Goal: Transaction & Acquisition: Book appointment/travel/reservation

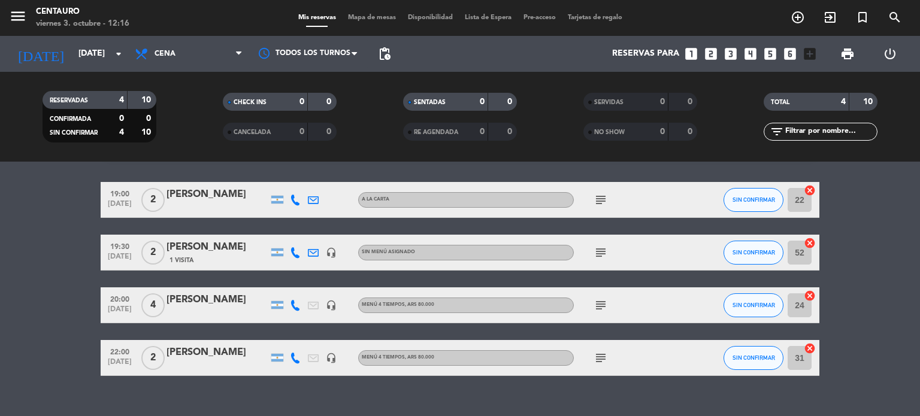
scroll to position [54, 0]
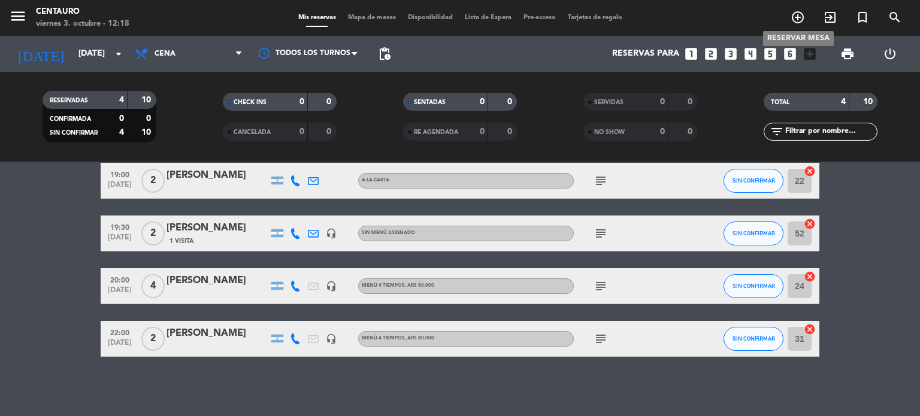
click at [797, 18] on icon "add_circle_outline" at bounding box center [798, 17] width 14 height 14
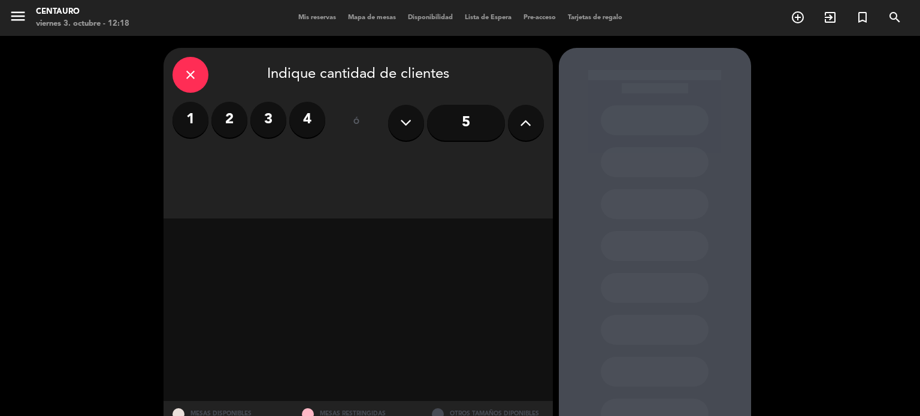
click at [530, 117] on icon at bounding box center [525, 123] width 11 height 18
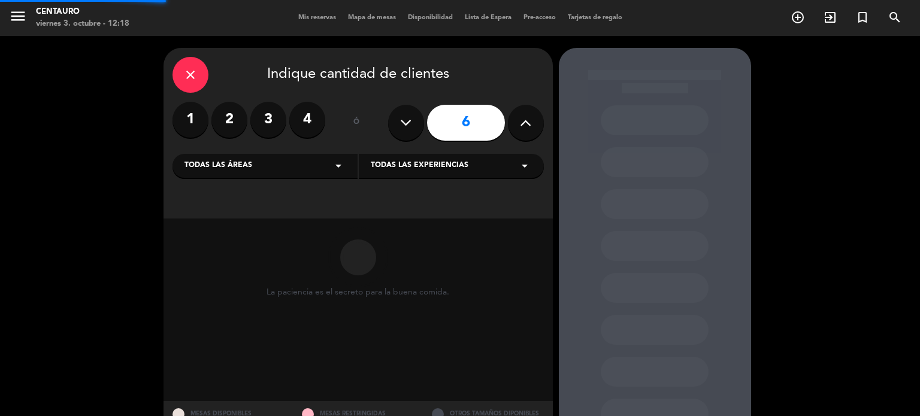
click at [530, 117] on icon at bounding box center [525, 123] width 11 height 18
type input "8"
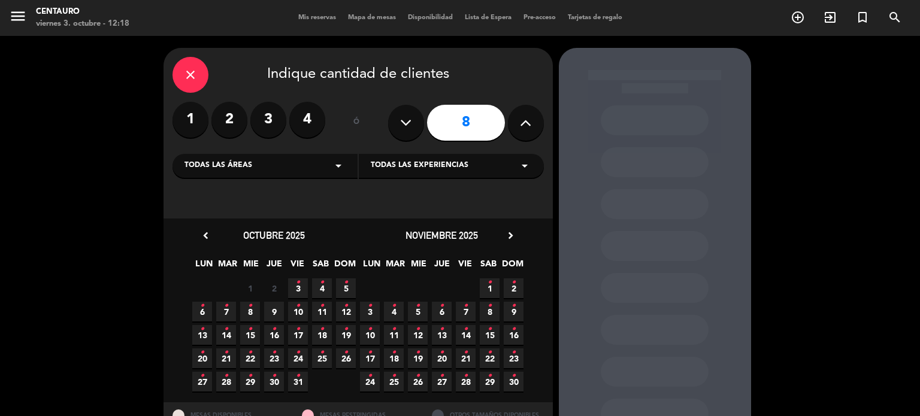
click at [509, 232] on icon "chevron_right" at bounding box center [511, 235] width 13 height 13
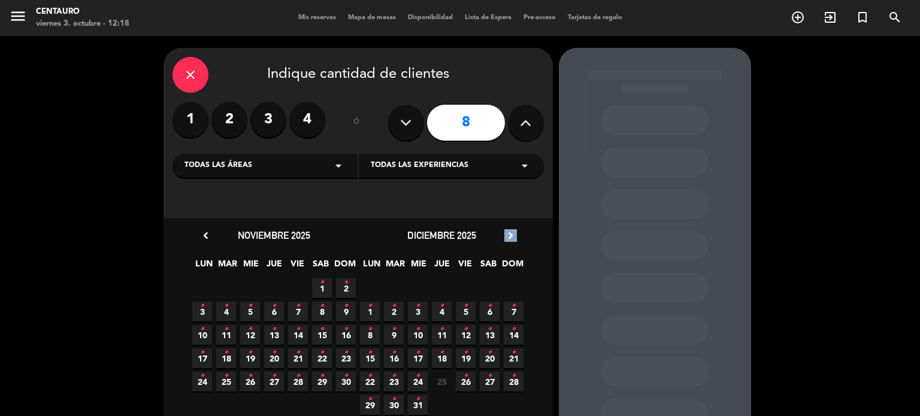
click at [509, 232] on icon "chevron_right" at bounding box center [511, 235] width 13 height 13
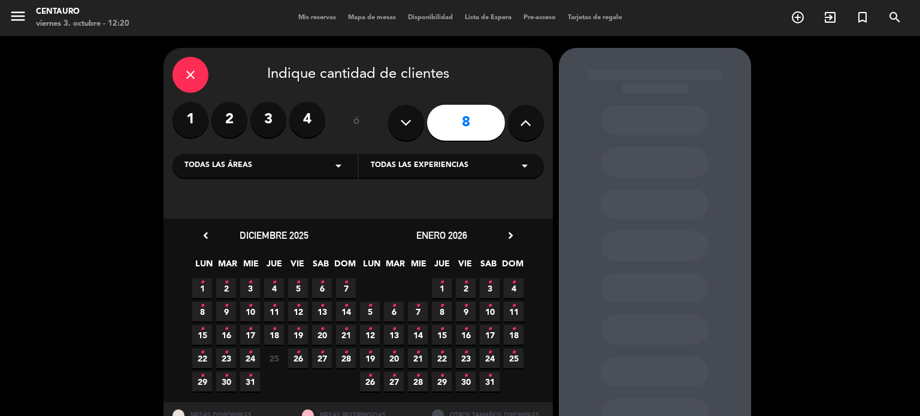
click at [472, 361] on span "23 •" at bounding box center [466, 359] width 20 height 20
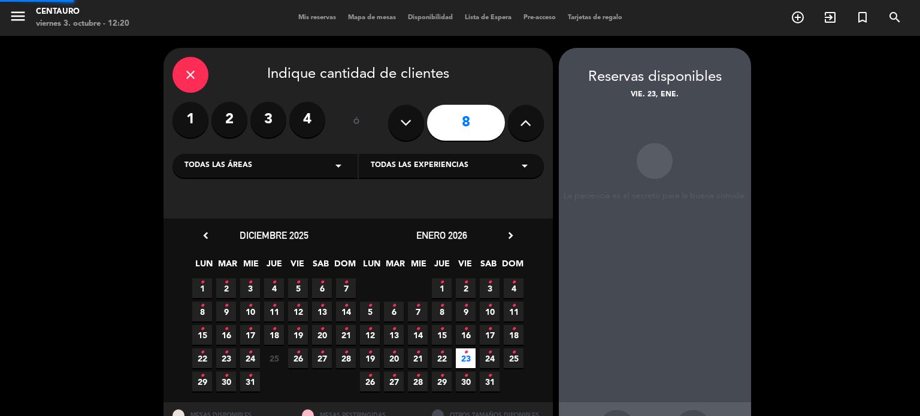
scroll to position [48, 0]
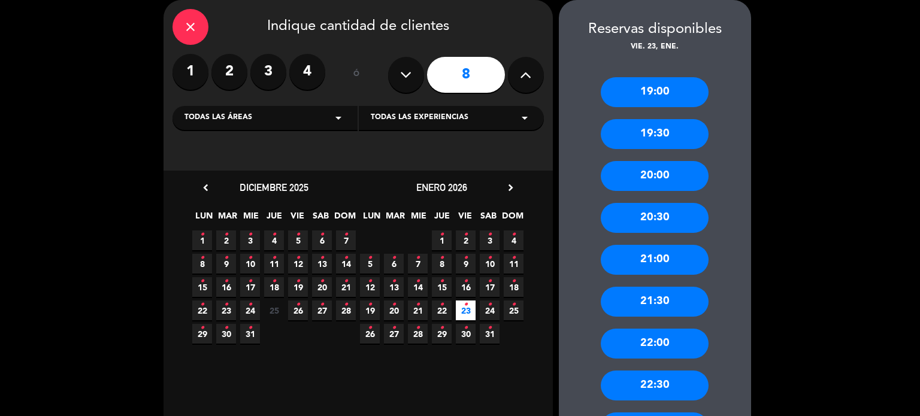
click at [674, 167] on div "20:00" at bounding box center [655, 176] width 108 height 30
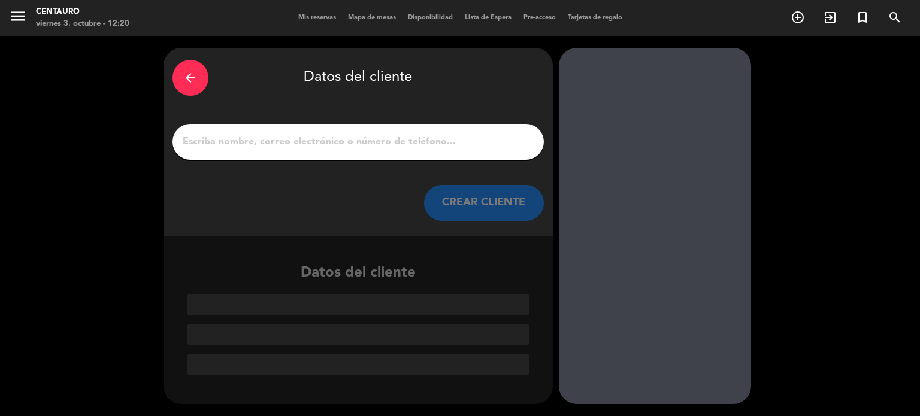
click at [447, 155] on div at bounding box center [359, 142] width 372 height 36
click at [443, 140] on input "1" at bounding box center [359, 142] width 354 height 17
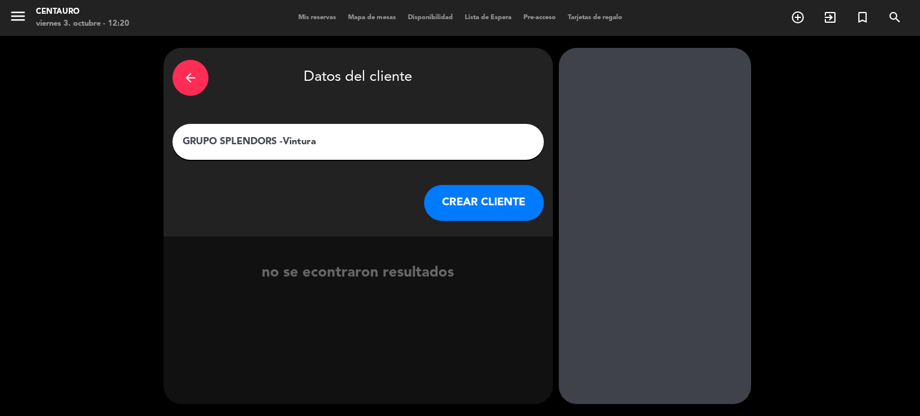
click at [282, 140] on input "GRUPO SPLENDORS -Vintura" at bounding box center [359, 142] width 354 height 17
type input "GRUPO SPLENDORS - Vintura"
click at [486, 204] on button "CREAR CLIENTE" at bounding box center [484, 203] width 120 height 36
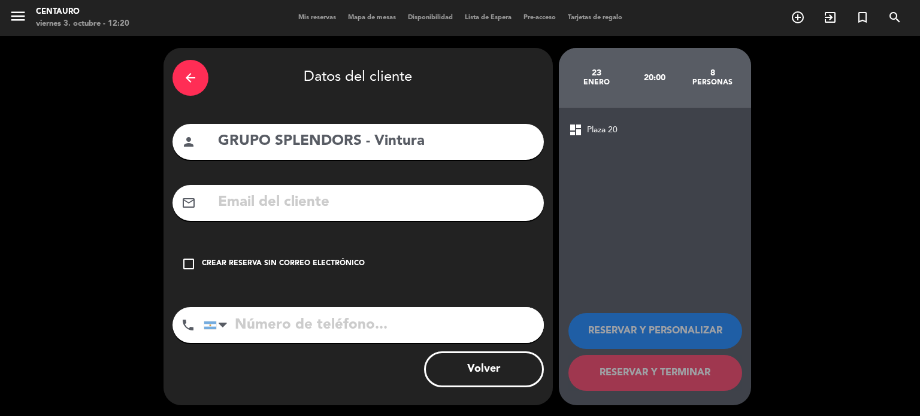
click at [237, 325] on input "tel" at bounding box center [374, 325] width 340 height 36
click at [265, 208] on input "text" at bounding box center [376, 203] width 318 height 25
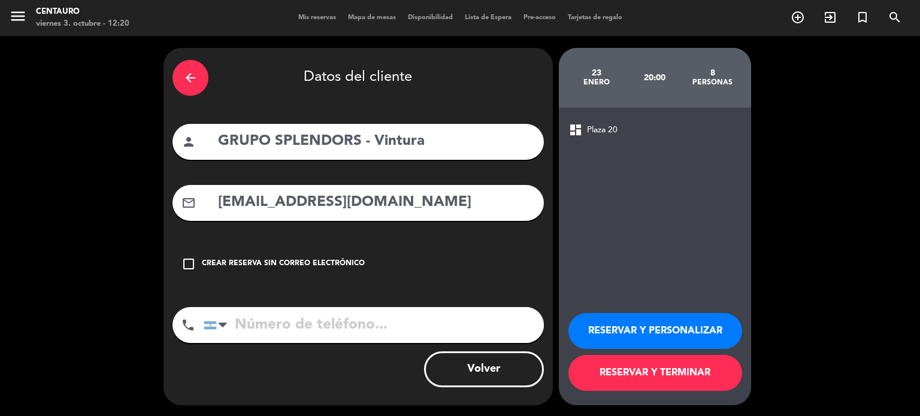
type input "[EMAIL_ADDRESS][DOMAIN_NAME]"
click at [278, 322] on input "tel" at bounding box center [374, 325] width 340 height 36
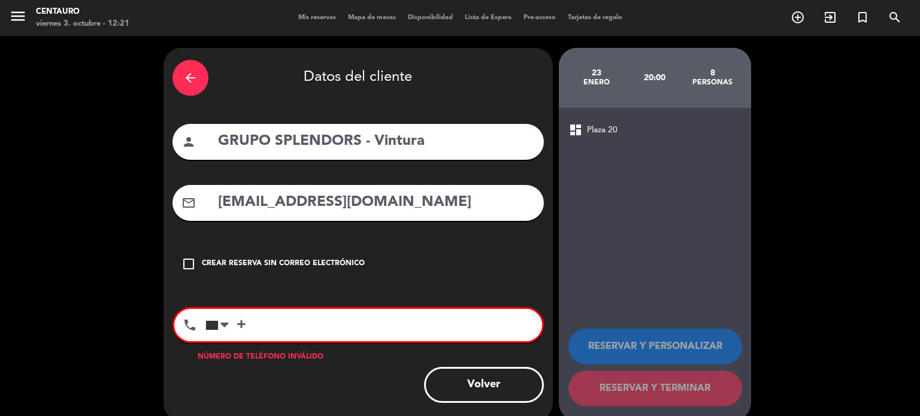
paste input "[PHONE_NUMBER]"
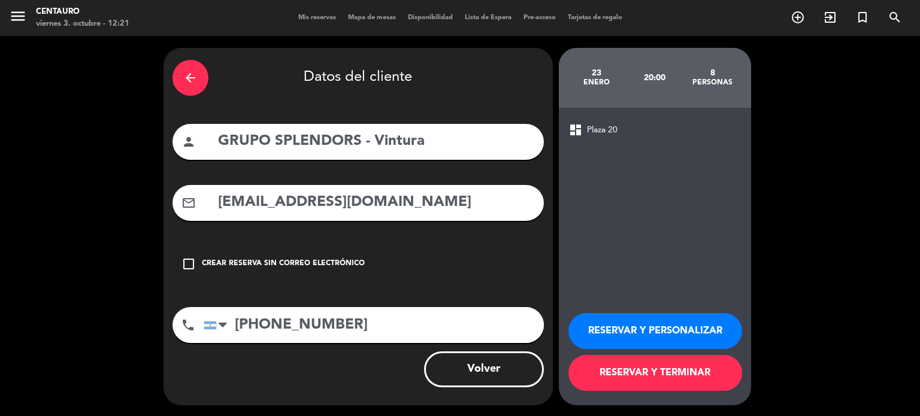
click at [234, 327] on input "[PHONE_NUMBER]" at bounding box center [374, 325] width 340 height 36
type input "[PHONE_NUMBER]"
click at [691, 329] on button "RESERVAR Y PERSONALIZAR" at bounding box center [656, 331] width 174 height 36
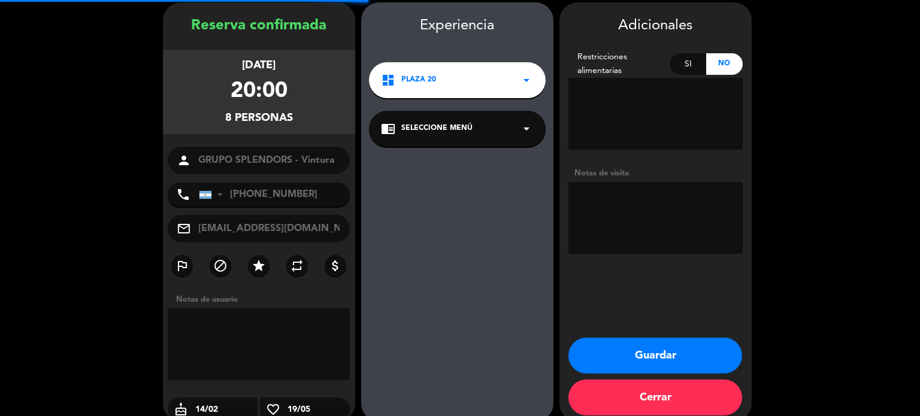
scroll to position [48, 0]
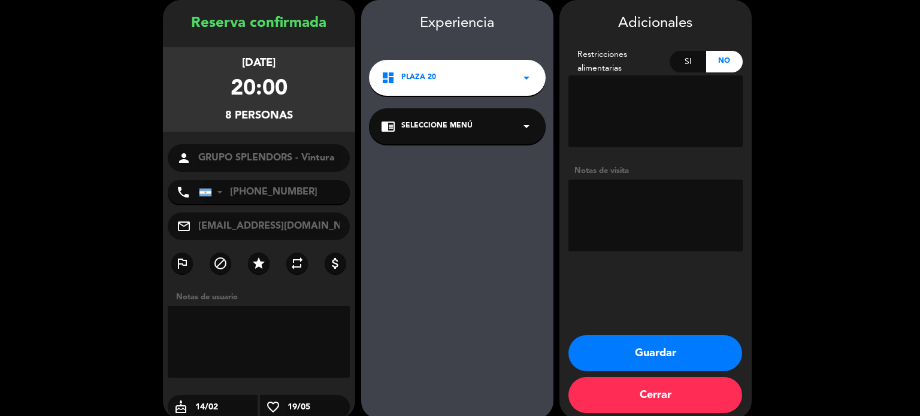
click at [638, 198] on textarea at bounding box center [656, 216] width 174 height 72
click at [523, 126] on icon "arrow_drop_down" at bounding box center [527, 126] width 14 height 14
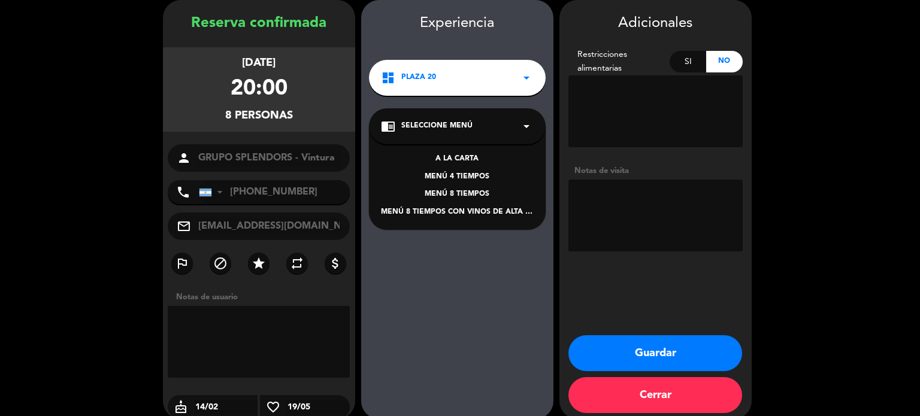
click at [467, 174] on div "MENÚ 4 TIEMPOS" at bounding box center [457, 177] width 153 height 12
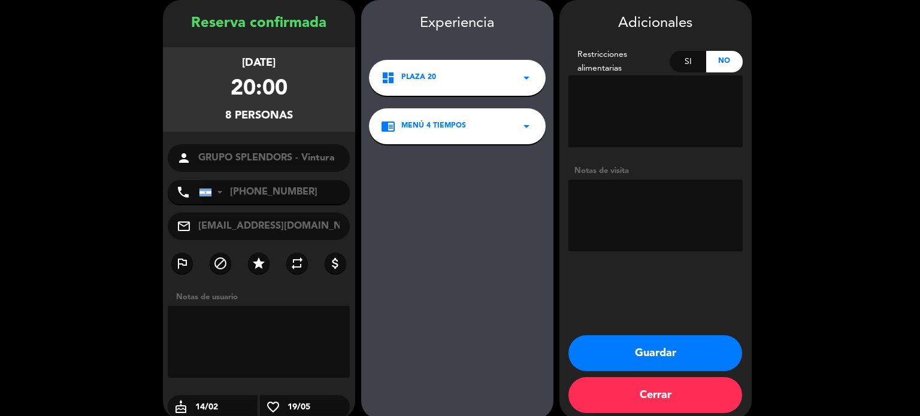
click at [633, 201] on textarea at bounding box center [656, 216] width 174 height 72
drag, startPoint x: 663, startPoint y: 232, endPoint x: 608, endPoint y: 237, distance: 55.3
click at [608, 237] on textarea at bounding box center [656, 216] width 174 height 72
type textarea "Tienen Masterclass de Coctelería. Paga AGENCIA"
drag, startPoint x: 669, startPoint y: 348, endPoint x: 656, endPoint y: 265, distance: 83.7
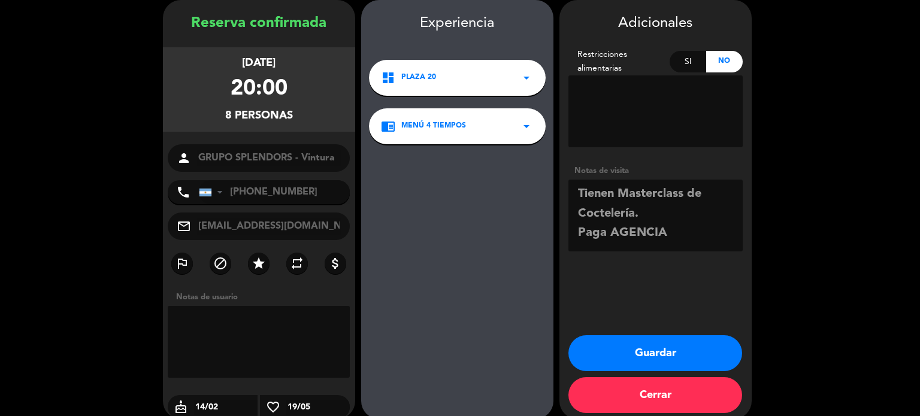
click at [665, 290] on div "Adicionales Restricciones alimentarias Si No Notas de visita Guardar Cerrar" at bounding box center [656, 209] width 192 height 419
click at [524, 75] on icon "arrow_drop_down" at bounding box center [527, 78] width 14 height 14
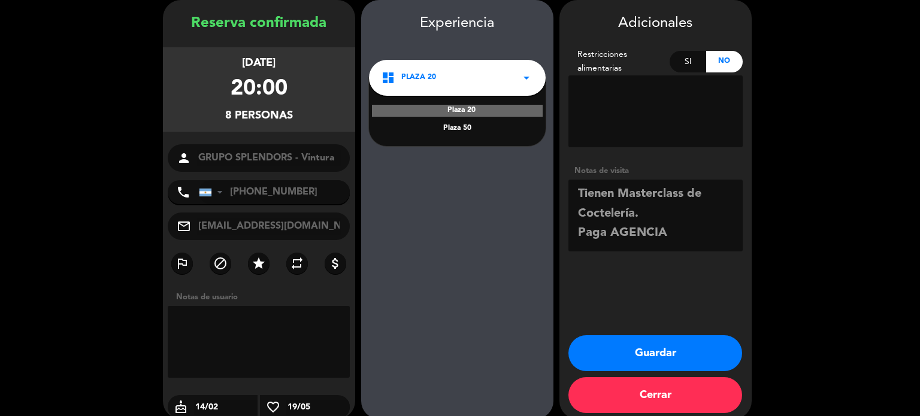
click at [624, 355] on button "Guardar" at bounding box center [656, 354] width 174 height 36
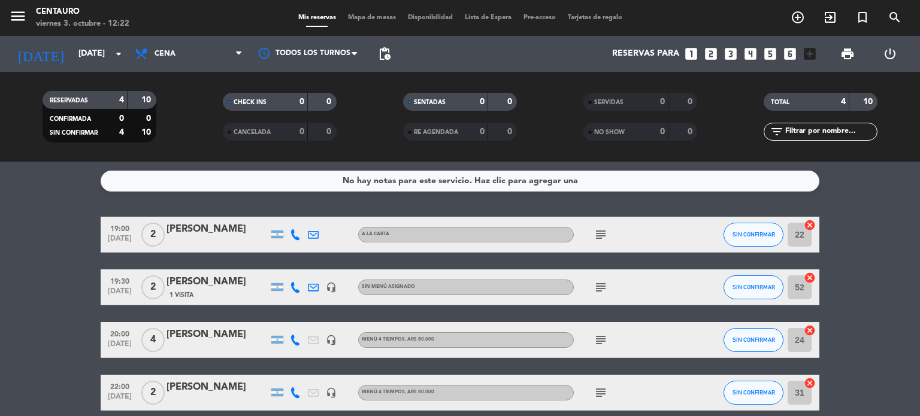
scroll to position [54, 0]
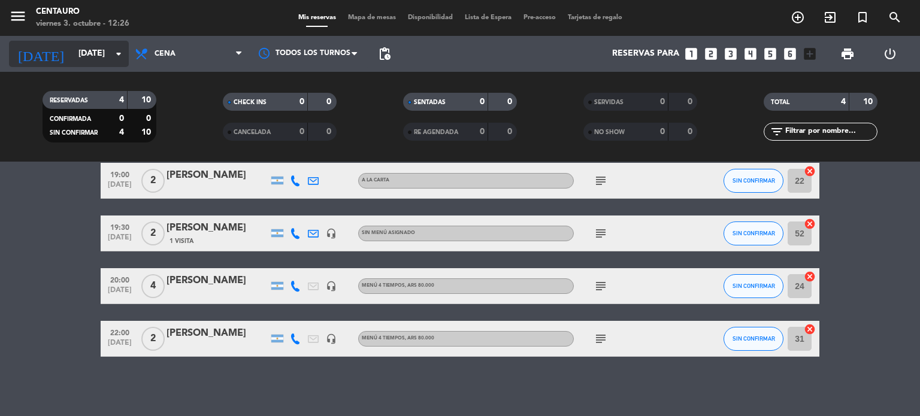
click at [110, 45] on input "[DATE]" at bounding box center [130, 54] width 114 height 22
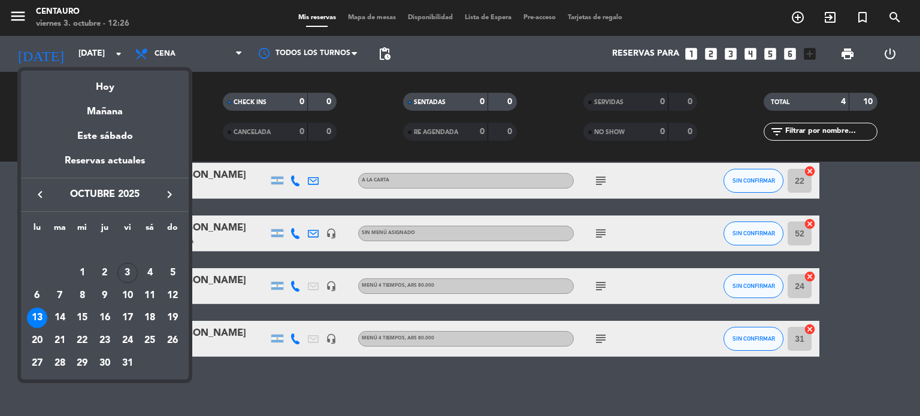
click at [161, 201] on button "keyboard_arrow_right" at bounding box center [170, 195] width 22 height 16
click at [162, 201] on button "keyboard_arrow_right" at bounding box center [170, 195] width 22 height 16
click at [170, 200] on icon "keyboard_arrow_right" at bounding box center [169, 195] width 14 height 14
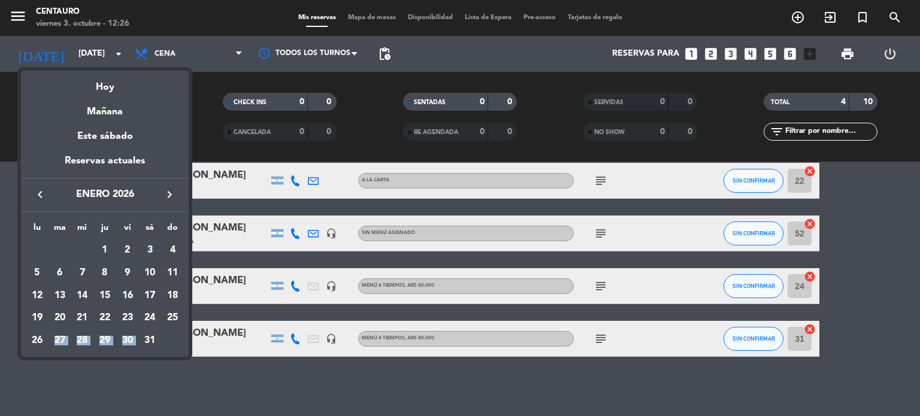
drag, startPoint x: 43, startPoint y: 343, endPoint x: 174, endPoint y: 333, distance: 131.6
click at [174, 333] on table "lu ma mi ju vi sá do [DATE] 2 3 4 5 6 7 8 9 10 11 12 13 14 15 16 17 18 19 20 21…" at bounding box center [105, 286] width 158 height 131
click at [149, 315] on div "24" at bounding box center [150, 318] width 20 height 20
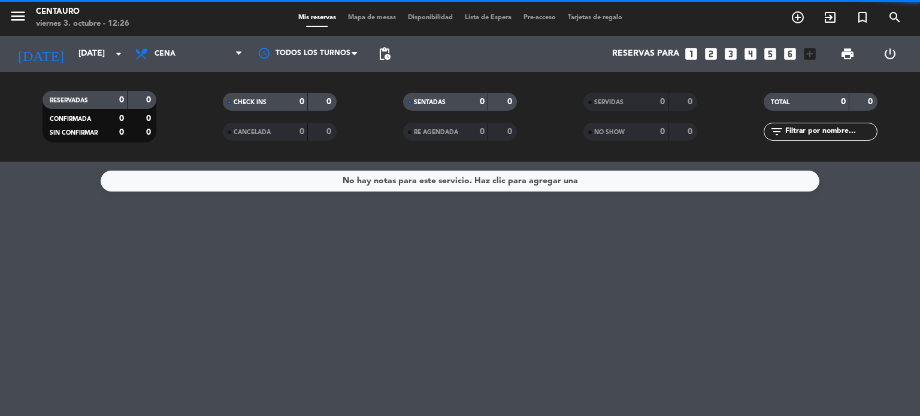
scroll to position [0, 0]
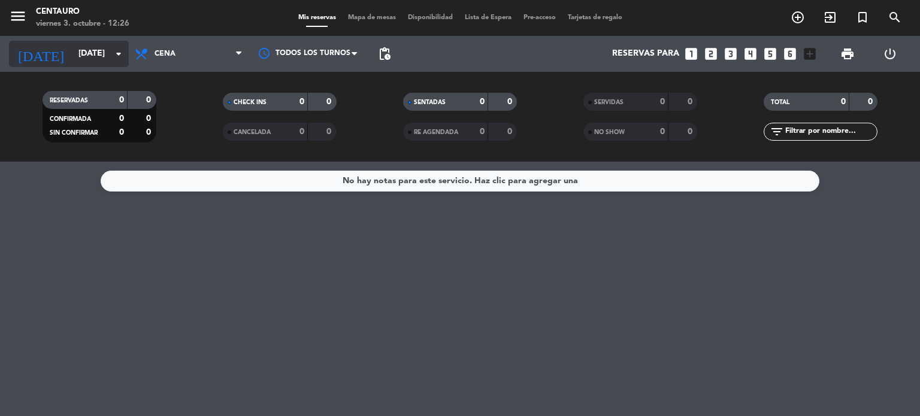
click at [86, 50] on input "[DATE]" at bounding box center [130, 54] width 114 height 22
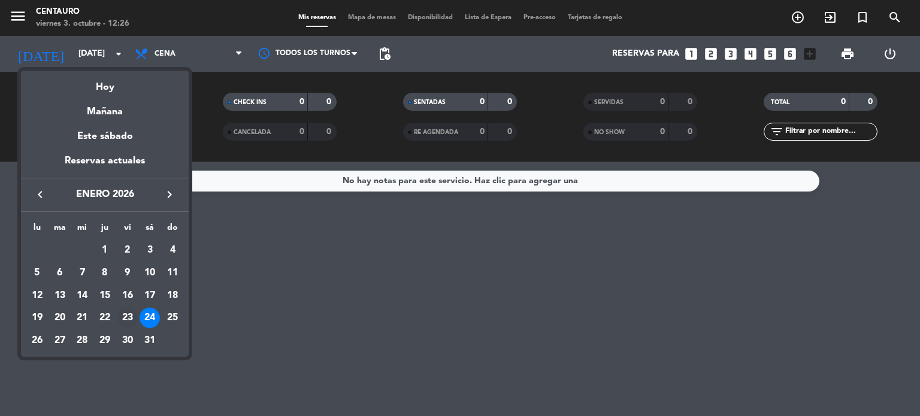
click at [128, 313] on div "23" at bounding box center [127, 318] width 20 height 20
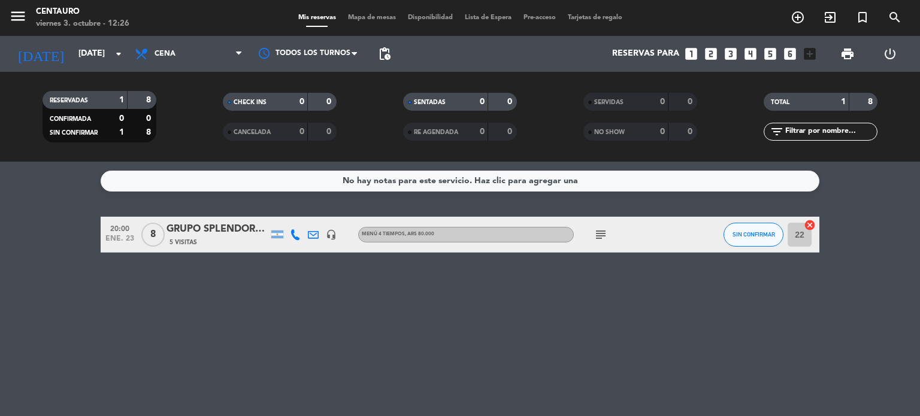
click at [597, 241] on icon "subject" at bounding box center [601, 235] width 14 height 14
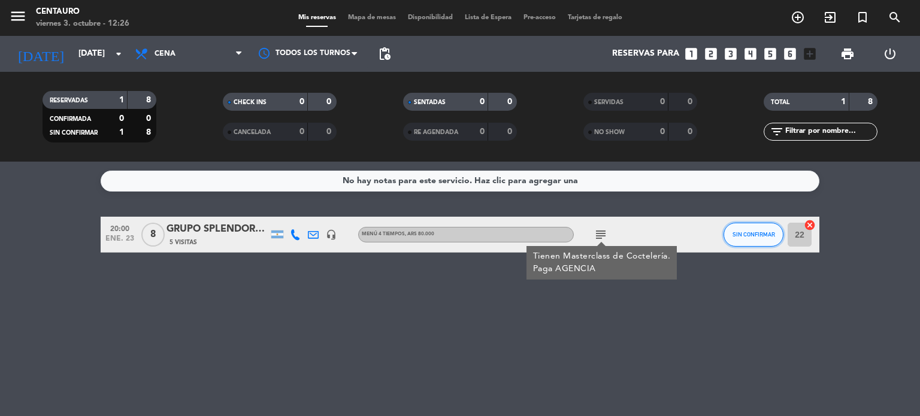
click at [744, 242] on button "SIN CONFIRMAR" at bounding box center [754, 235] width 60 height 24
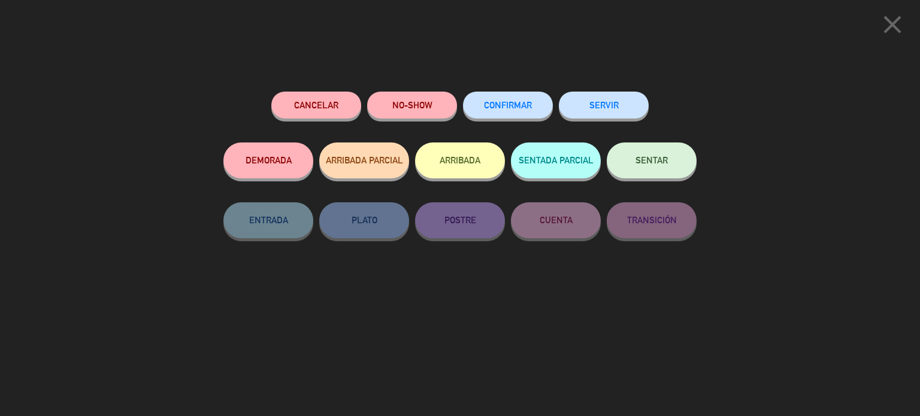
click at [503, 120] on div "CONFIRMAR" at bounding box center [508, 117] width 90 height 51
click at [506, 104] on span "CONFIRMAR" at bounding box center [508, 105] width 48 height 10
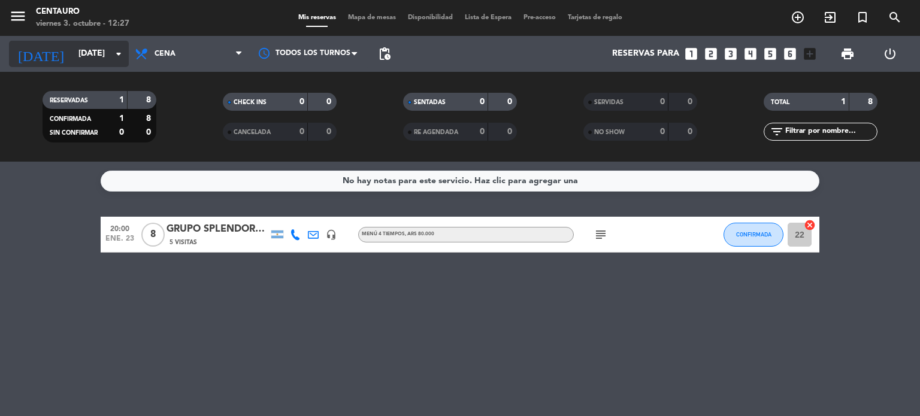
click at [83, 51] on input "[DATE]" at bounding box center [130, 54] width 114 height 22
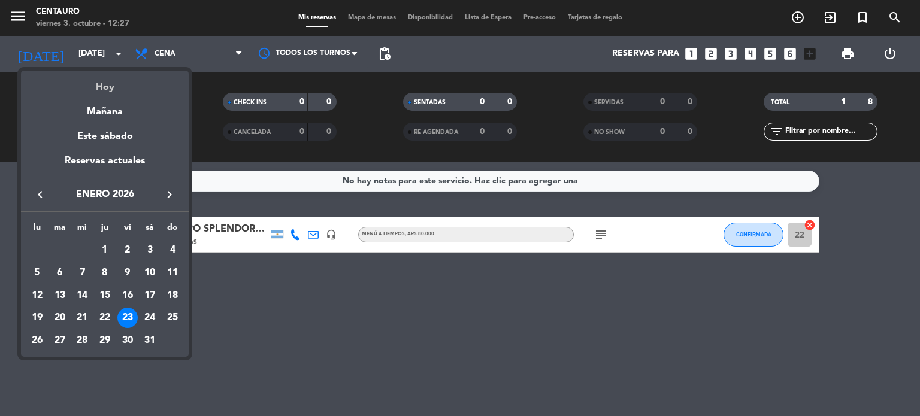
click at [105, 81] on div "Hoy" at bounding box center [105, 83] width 168 height 25
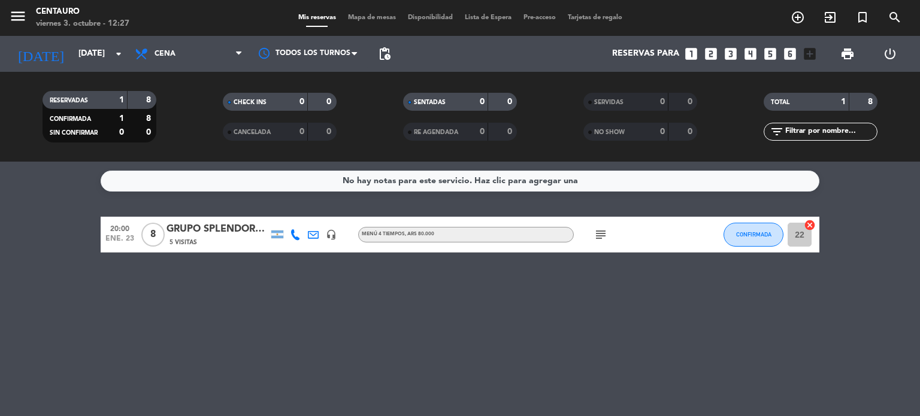
type input "[DATE]"
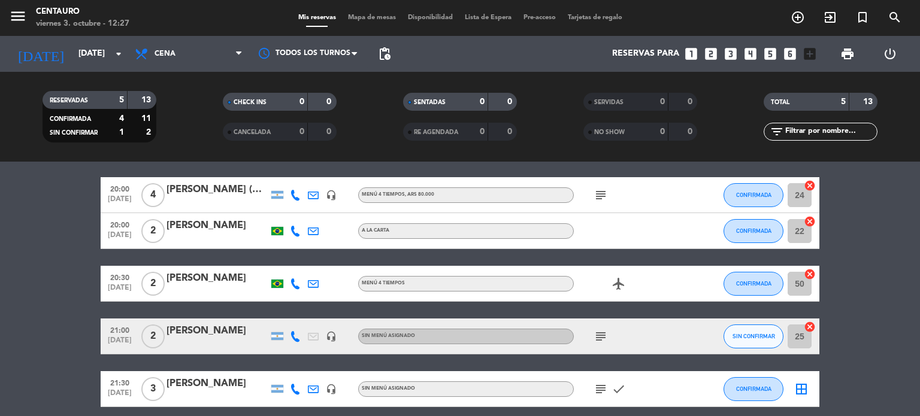
scroll to position [60, 0]
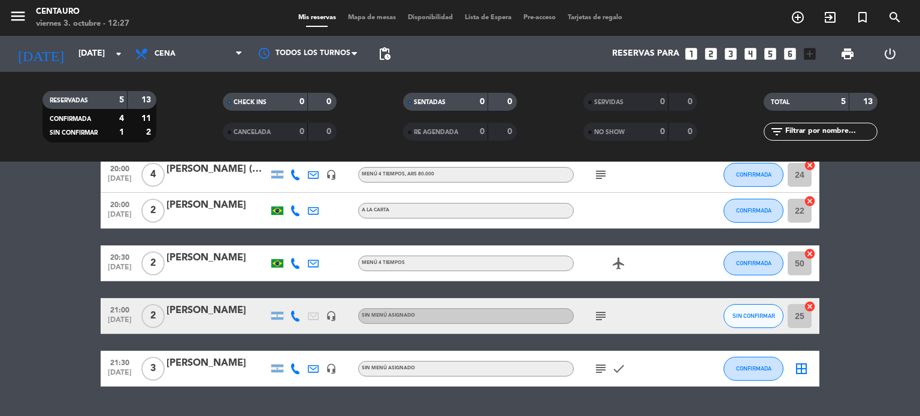
click at [292, 312] on icon at bounding box center [295, 316] width 11 height 11
click at [279, 294] on span "Copiar" at bounding box center [286, 296] width 25 height 13
click at [891, 12] on icon "search" at bounding box center [895, 17] width 14 height 14
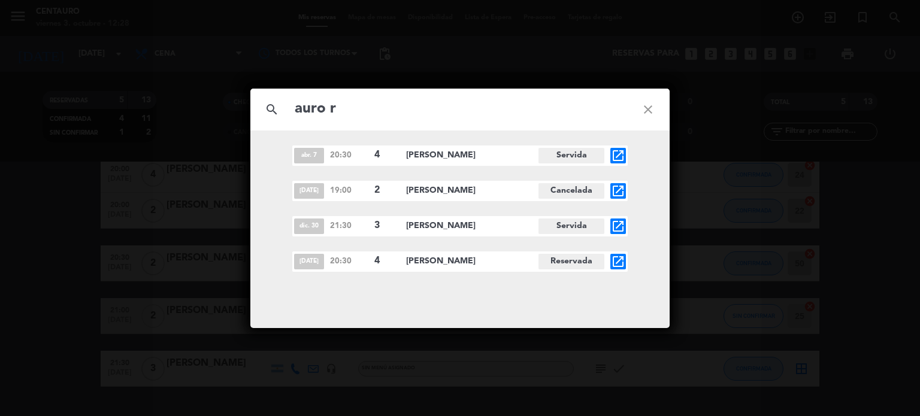
type input "auro r"
click at [611, 259] on div "[DATE] 20:30 4 [GEOGRAPHIC_DATA] open_in_new" at bounding box center [460, 262] width 336 height 20
click at [611, 259] on span "open_in_new" at bounding box center [619, 262] width 16 height 16
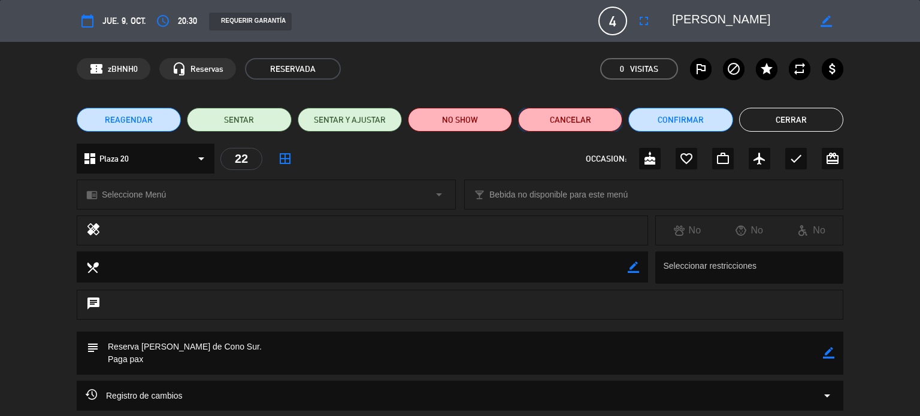
click at [556, 126] on button "Cancelar" at bounding box center [570, 120] width 104 height 24
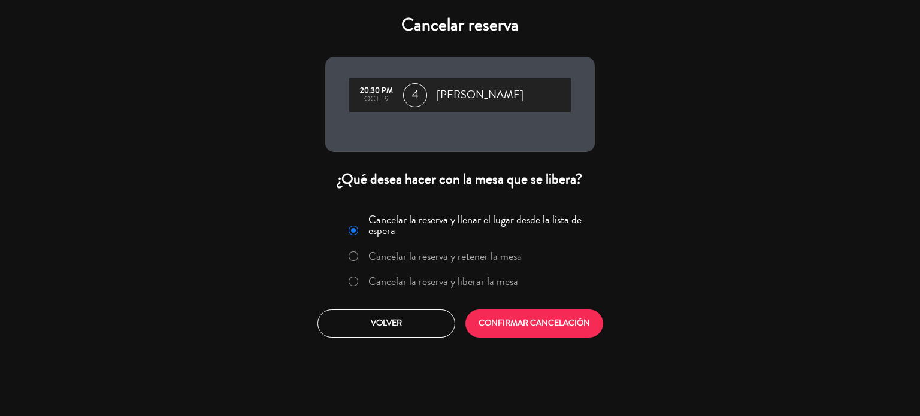
click at [417, 281] on label "Cancelar la reserva y liberar la mesa" at bounding box center [444, 281] width 150 height 11
click at [531, 315] on button "CONFIRMAR CANCELACIÓN" at bounding box center [535, 324] width 138 height 28
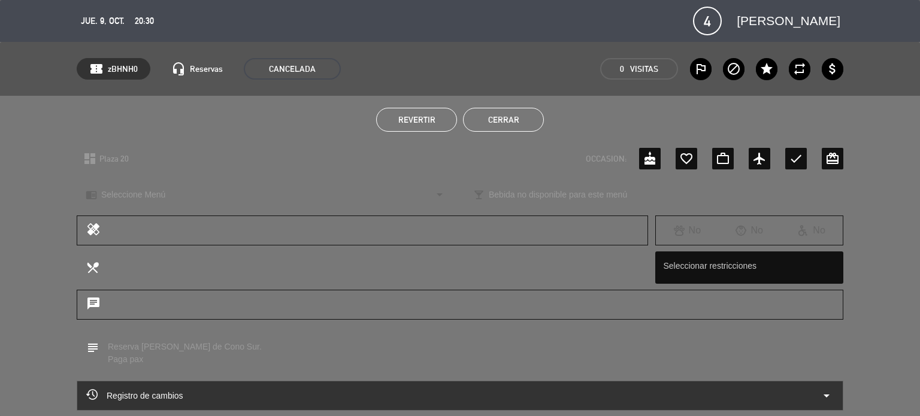
click at [514, 117] on button "Cerrar" at bounding box center [503, 120] width 81 height 24
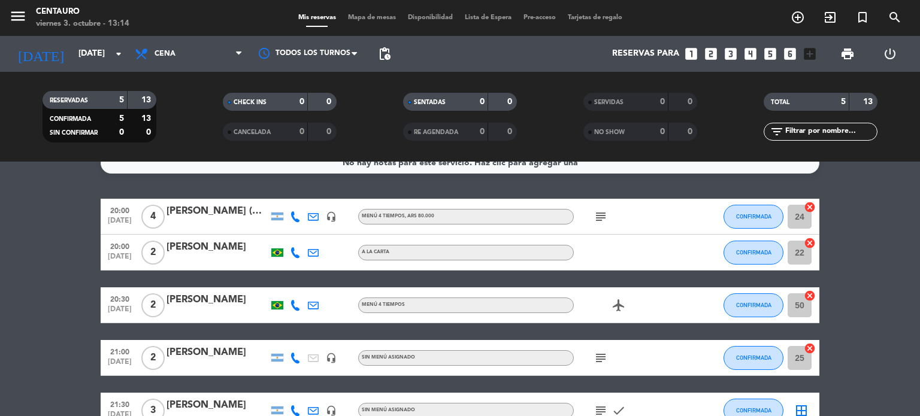
scroll to position [0, 0]
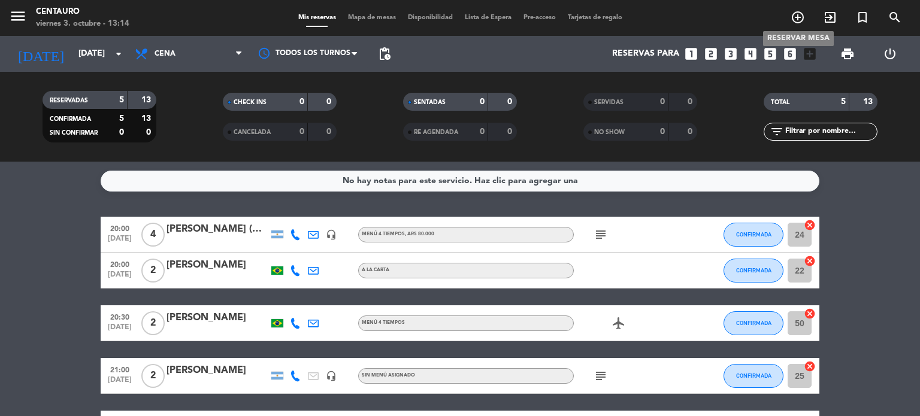
click at [795, 18] on icon "add_circle_outline" at bounding box center [798, 17] width 14 height 14
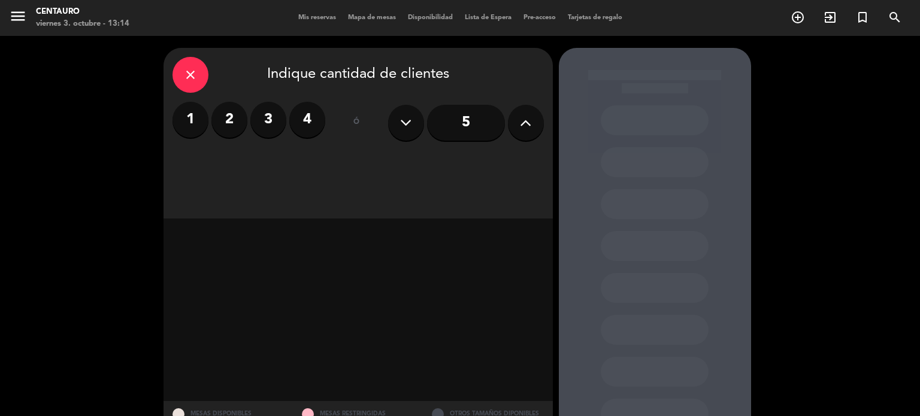
click at [528, 117] on icon at bounding box center [525, 123] width 11 height 18
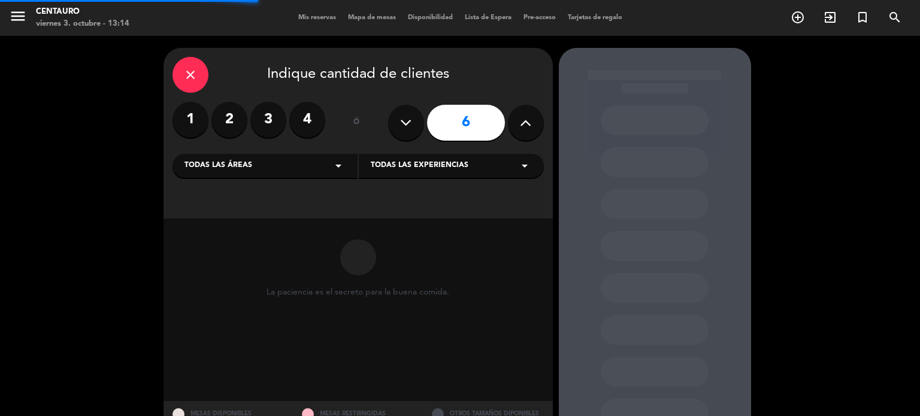
click at [409, 112] on button at bounding box center [406, 123] width 36 height 36
type input "5"
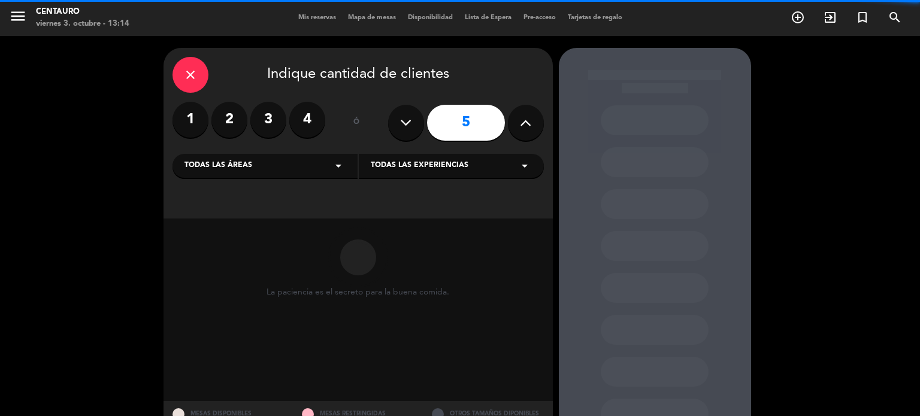
click at [475, 126] on input "5" at bounding box center [466, 123] width 78 height 36
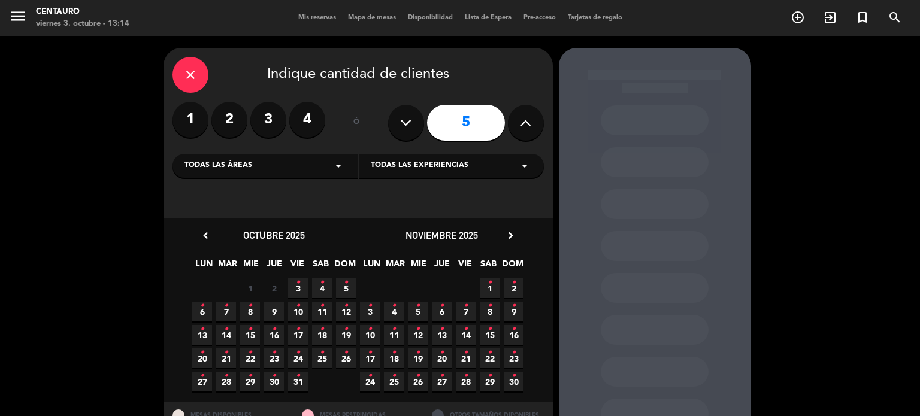
click at [455, 123] on input "5" at bounding box center [466, 123] width 78 height 36
click at [514, 233] on icon "chevron_right" at bounding box center [511, 235] width 13 height 13
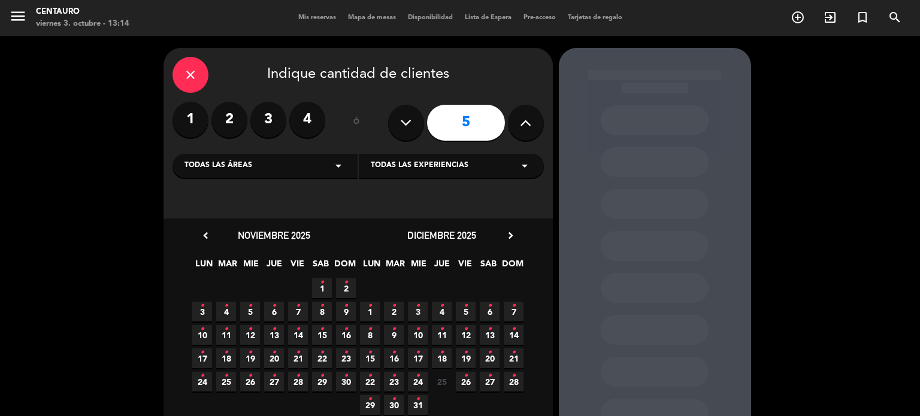
click at [514, 233] on icon "chevron_right" at bounding box center [511, 235] width 13 height 13
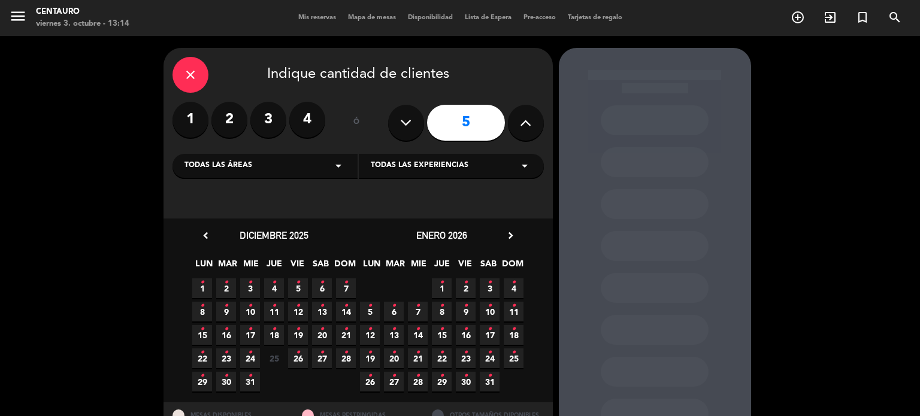
click at [469, 385] on span "30 •" at bounding box center [466, 382] width 20 height 20
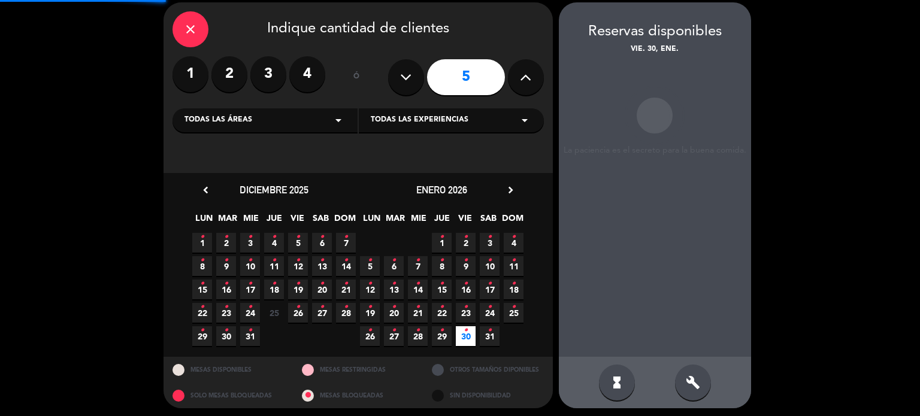
scroll to position [48, 0]
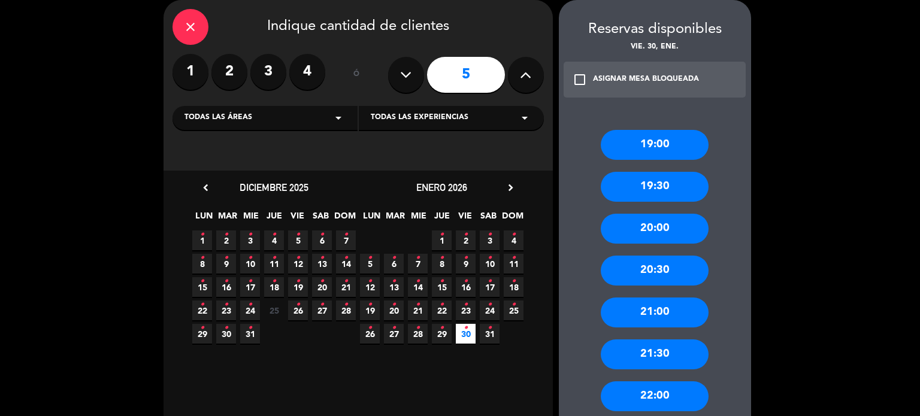
click at [663, 187] on div "19:30" at bounding box center [655, 187] width 108 height 30
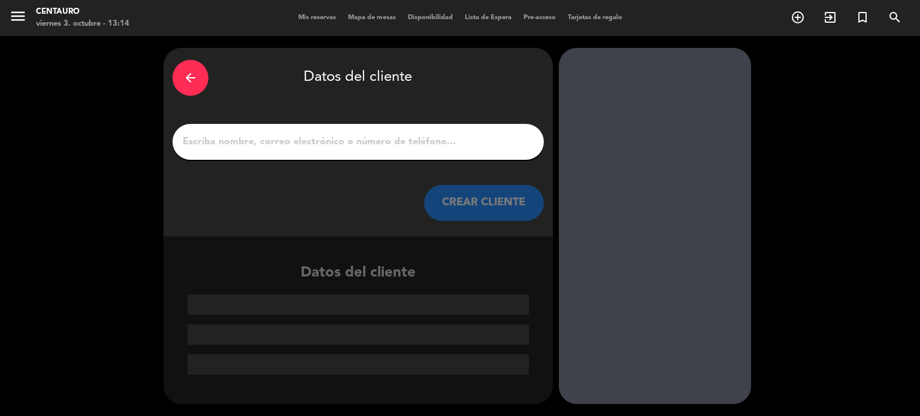
click at [296, 146] on input "1" at bounding box center [359, 142] width 354 height 17
paste input "[PHONE_NUMBER]"
type input "[PHONE_NUMBER]"
click at [312, 146] on input "1" at bounding box center [359, 142] width 354 height 17
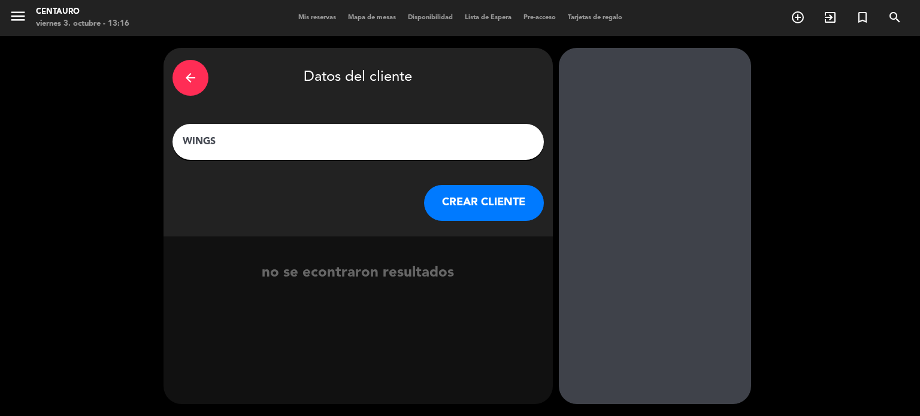
click at [184, 142] on input "WINGS" at bounding box center [359, 142] width 354 height 17
click at [286, 145] on input "GRUPO WINGS" at bounding box center [359, 142] width 354 height 17
type input "GRUPO WINGS - VINTURA"
click at [472, 207] on button "CREAR CLIENTE" at bounding box center [484, 203] width 120 height 36
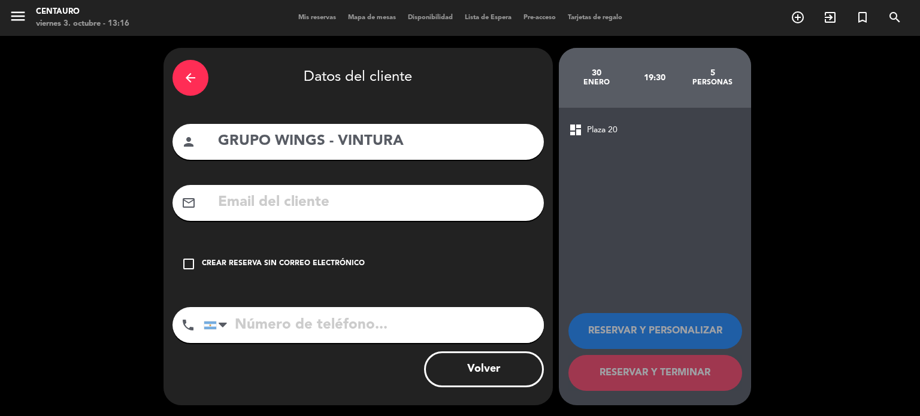
click at [472, 207] on input "text" at bounding box center [376, 203] width 318 height 25
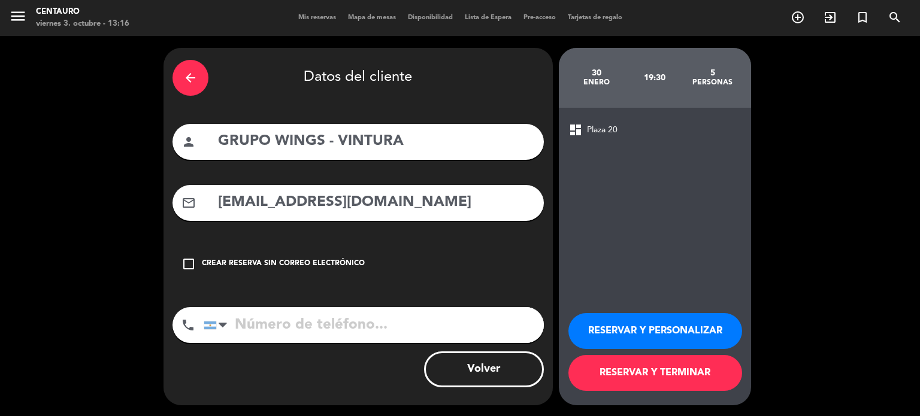
type input "[EMAIL_ADDRESS][DOMAIN_NAME]"
click at [254, 328] on input "tel" at bounding box center [374, 325] width 340 height 36
paste input "[PHONE_NUMBER]"
click at [331, 328] on input "[PHONE_NUMBER]" at bounding box center [374, 325] width 340 height 36
click at [319, 319] on input "[PHONE_NUMBER]" at bounding box center [374, 325] width 340 height 36
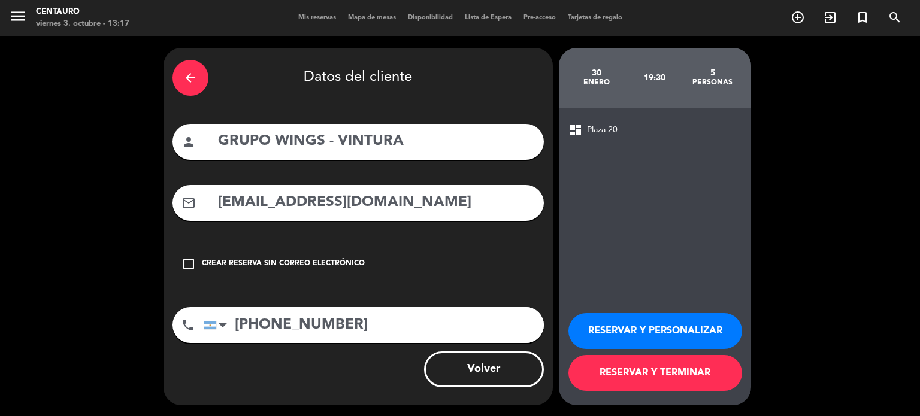
click at [280, 323] on input "[PHONE_NUMBER]" at bounding box center [374, 325] width 340 height 36
click at [268, 321] on input "[PHONE_NUMBER]" at bounding box center [374, 325] width 340 height 36
type input "[PHONE_NUMBER]"
click at [660, 323] on button "RESERVAR Y PERSONALIZAR" at bounding box center [656, 331] width 174 height 36
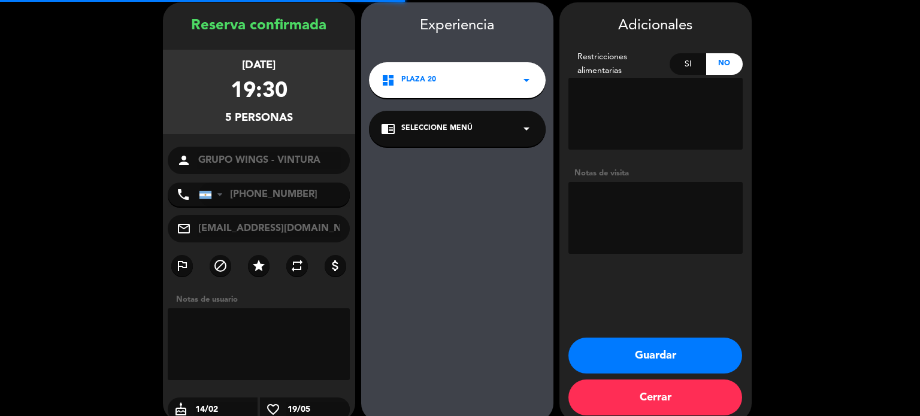
scroll to position [48, 0]
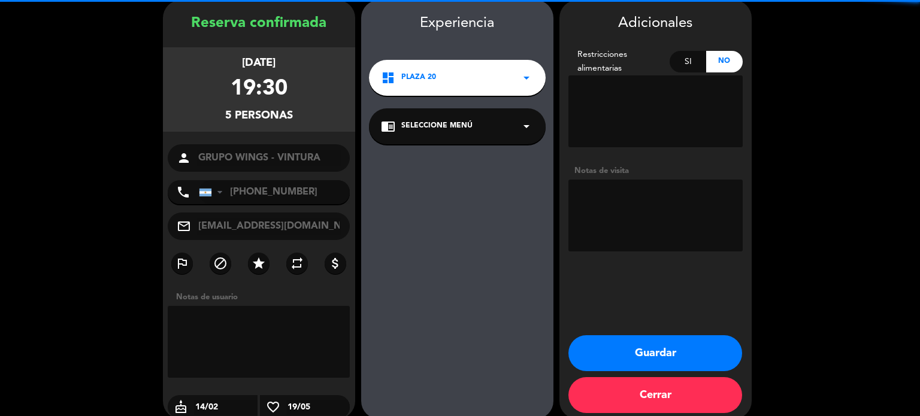
click at [687, 200] on textarea at bounding box center [656, 216] width 174 height 72
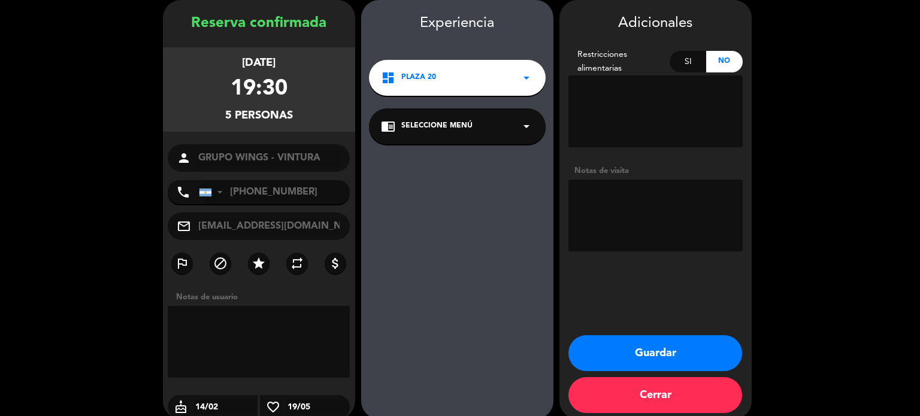
click at [687, 200] on textarea at bounding box center [656, 216] width 174 height 72
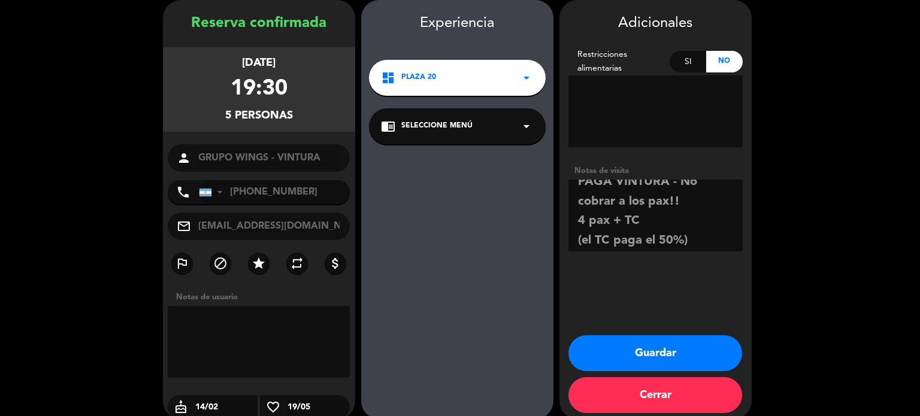
scroll to position [16, 0]
click at [585, 239] on textarea at bounding box center [656, 216] width 174 height 72
drag, startPoint x: 643, startPoint y: 238, endPoint x: 685, endPoint y: 243, distance: 42.9
click at [685, 243] on textarea at bounding box center [656, 216] width 174 height 72
drag, startPoint x: 609, startPoint y: 235, endPoint x: 705, endPoint y: 256, distance: 98.0
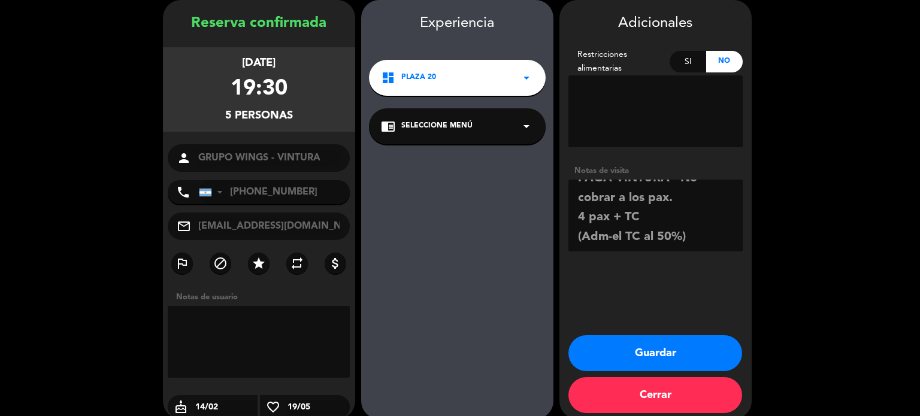
click at [609, 236] on textarea at bounding box center [656, 216] width 174 height 72
click at [611, 232] on textarea at bounding box center [656, 216] width 174 height 72
click at [606, 235] on textarea at bounding box center [656, 216] width 174 height 72
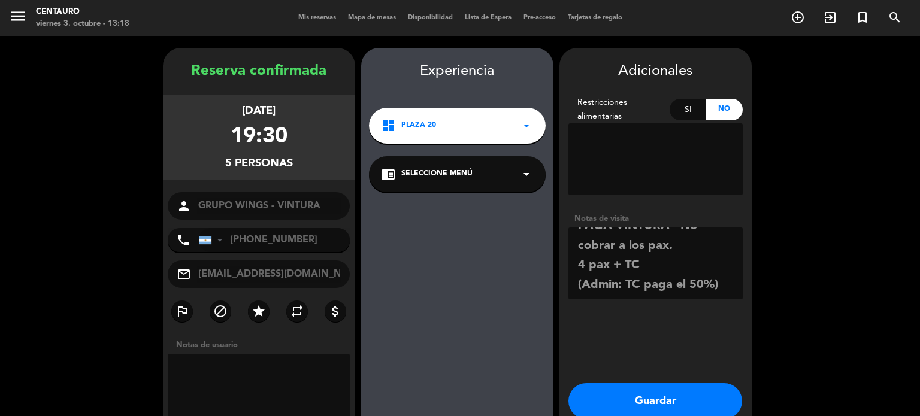
click at [697, 257] on textarea at bounding box center [656, 264] width 174 height 72
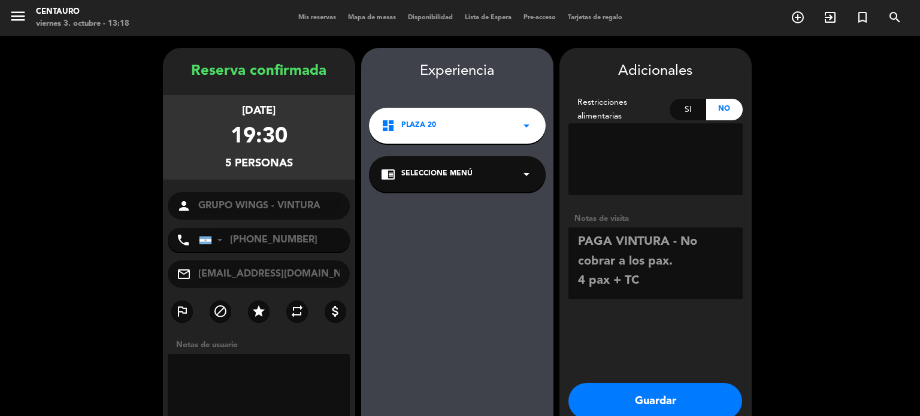
type textarea "PAGA VINTURA - No cobrar a los pax. 4 pax + TC (Admin: TC paga el 50%)"
click at [527, 186] on div "chrome_reader_mode Seleccione Menú arrow_drop_down" at bounding box center [457, 174] width 177 height 36
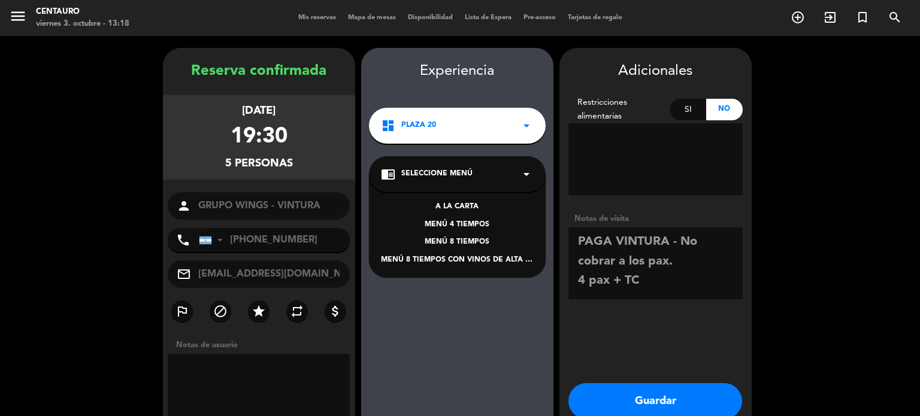
click at [439, 222] on div "MENÚ 4 TIEMPOS" at bounding box center [457, 225] width 153 height 12
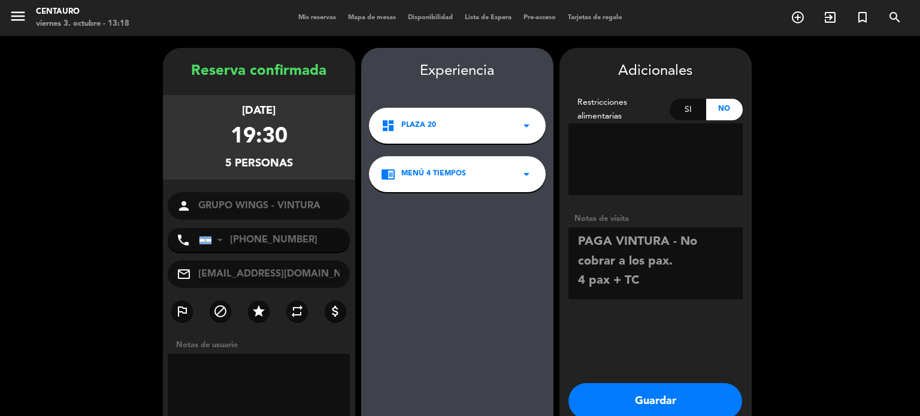
click at [500, 111] on div "dashboard Plaza 20 arrow_drop_down" at bounding box center [457, 126] width 177 height 36
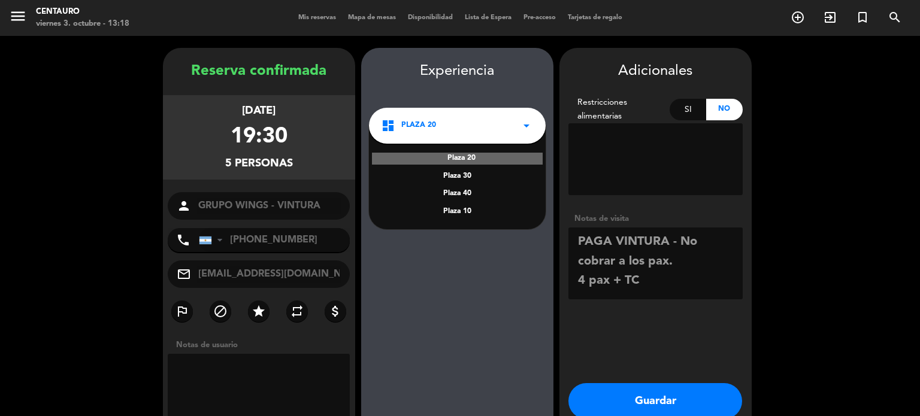
click at [487, 313] on div "Experiencia dashboard Plaza 20 arrow_drop_down [GEOGRAPHIC_DATA] 10 chrome_read…" at bounding box center [457, 269] width 192 height 419
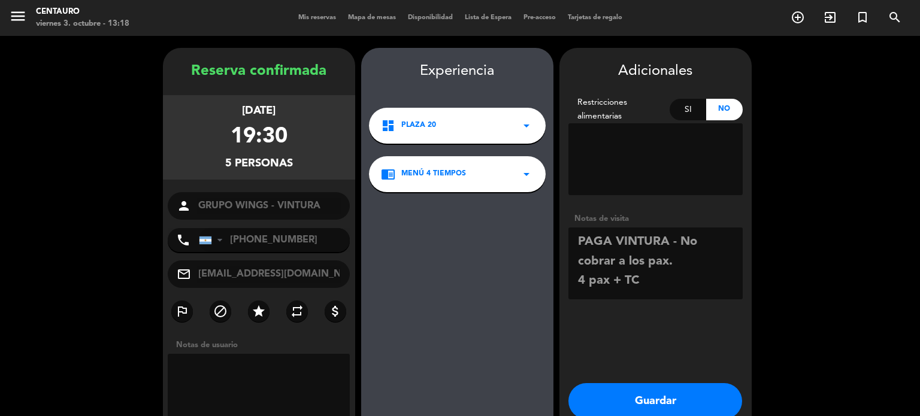
click at [697, 394] on button "Guardar" at bounding box center [656, 401] width 174 height 36
